Goal: Information Seeking & Learning: Learn about a topic

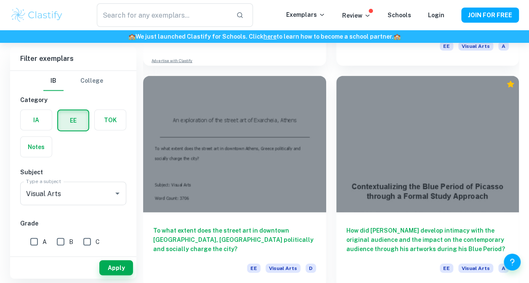
scroll to position [998, 0]
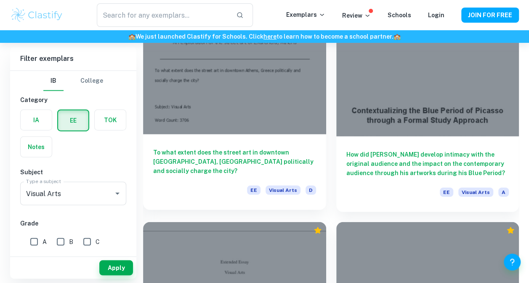
click at [248, 158] on h6 "To what extent does the street art in downtown [GEOGRAPHIC_DATA], [GEOGRAPHIC_D…" at bounding box center [234, 162] width 163 height 28
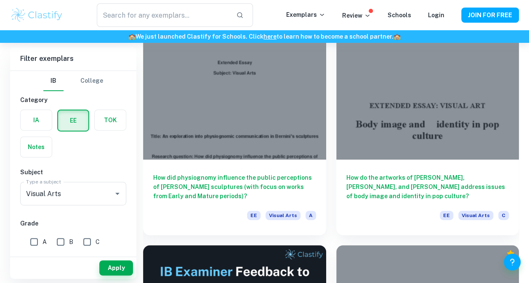
scroll to position [81, 0]
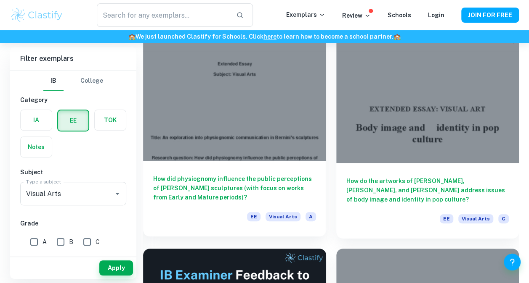
click at [207, 185] on h6 "How did physiognomy influence the public perceptions of [PERSON_NAME] sculpture…" at bounding box center [234, 189] width 163 height 28
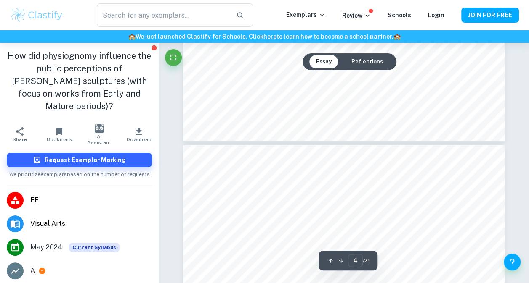
type input "3"
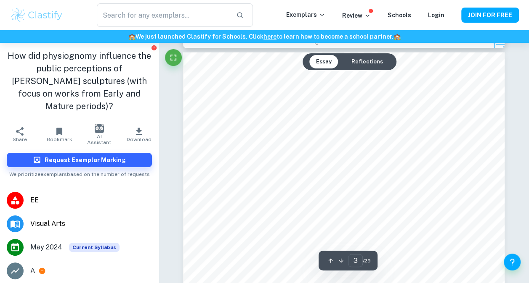
scroll to position [925, 0]
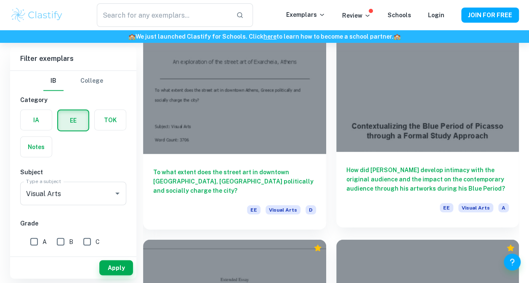
scroll to position [976, 0]
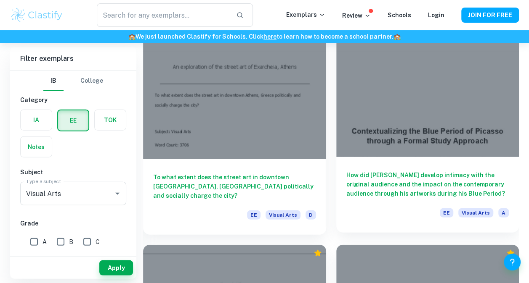
click at [411, 186] on h6 "How did [PERSON_NAME] develop intimacy with the original audience and the impac…" at bounding box center [427, 185] width 163 height 28
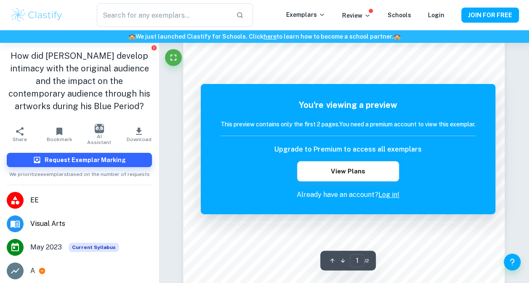
scroll to position [34, 0]
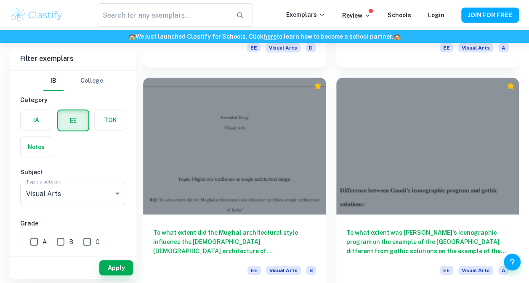
scroll to position [1144, 0]
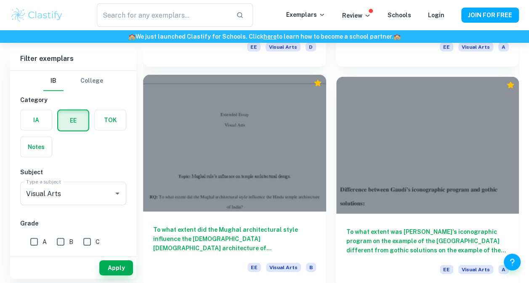
click at [164, 235] on h6 "To what extent did the Mughal architectural style influence the [DEMOGRAPHIC_DA…" at bounding box center [234, 239] width 163 height 28
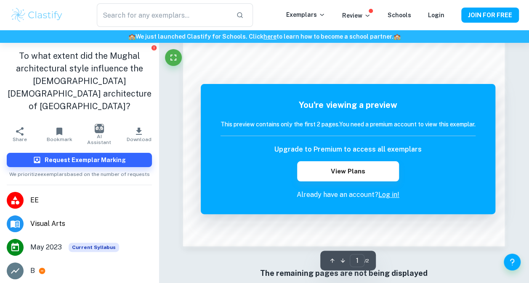
scroll to position [660, 0]
